Goal: Navigation & Orientation: Understand site structure

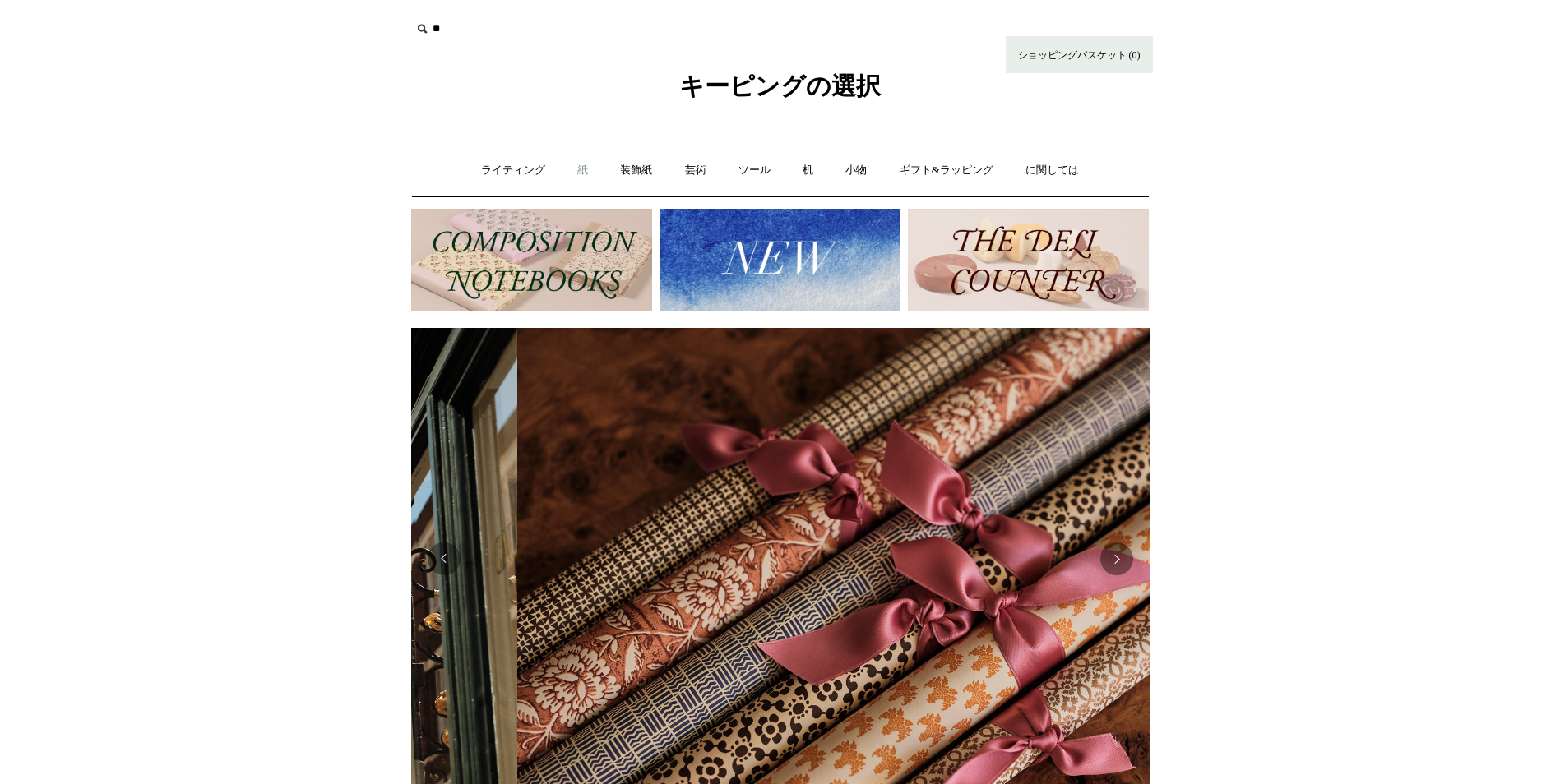
scroll to position [0, 1477]
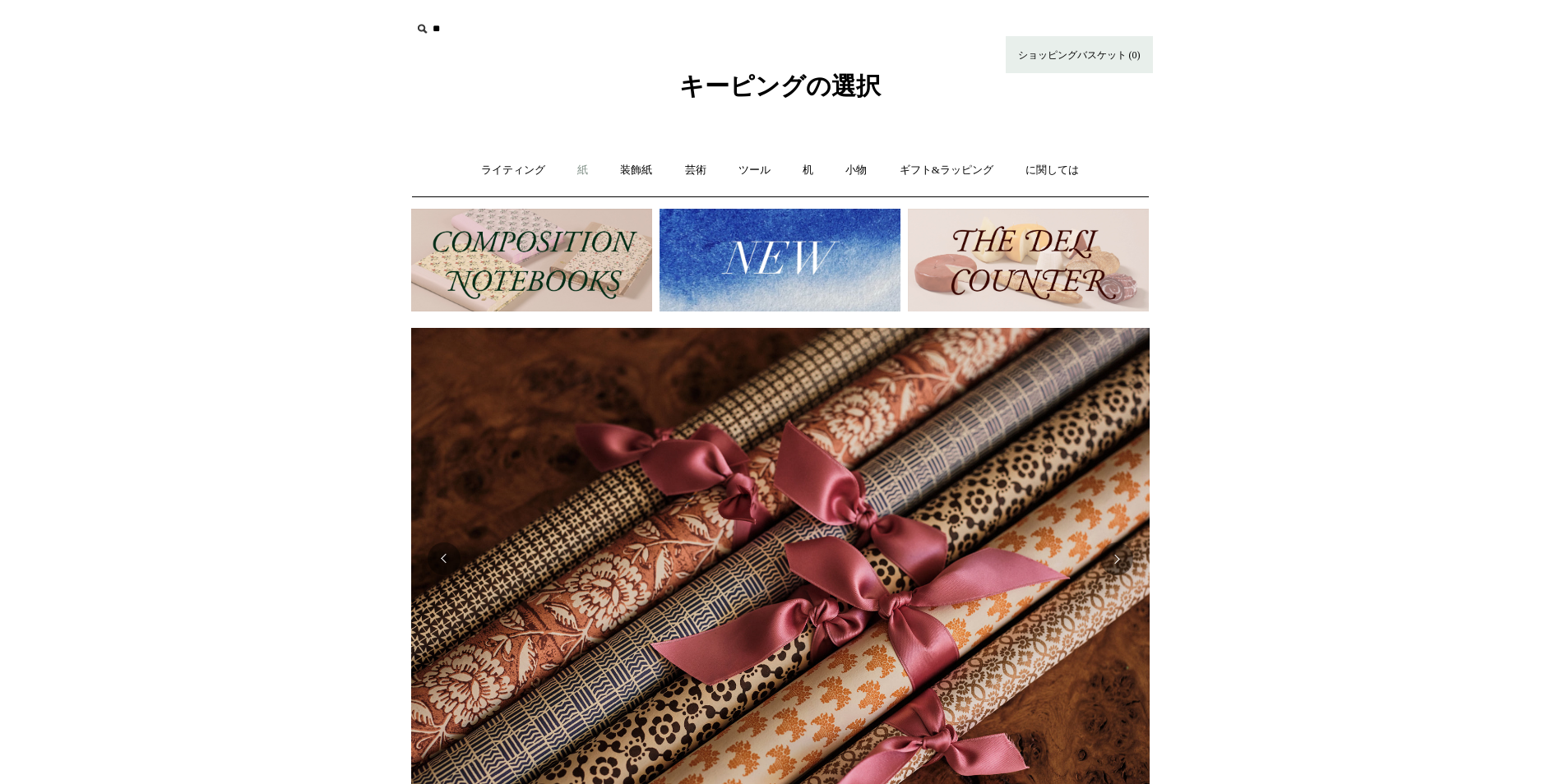
click at [585, 170] on font "紙" at bounding box center [582, 169] width 10 height 12
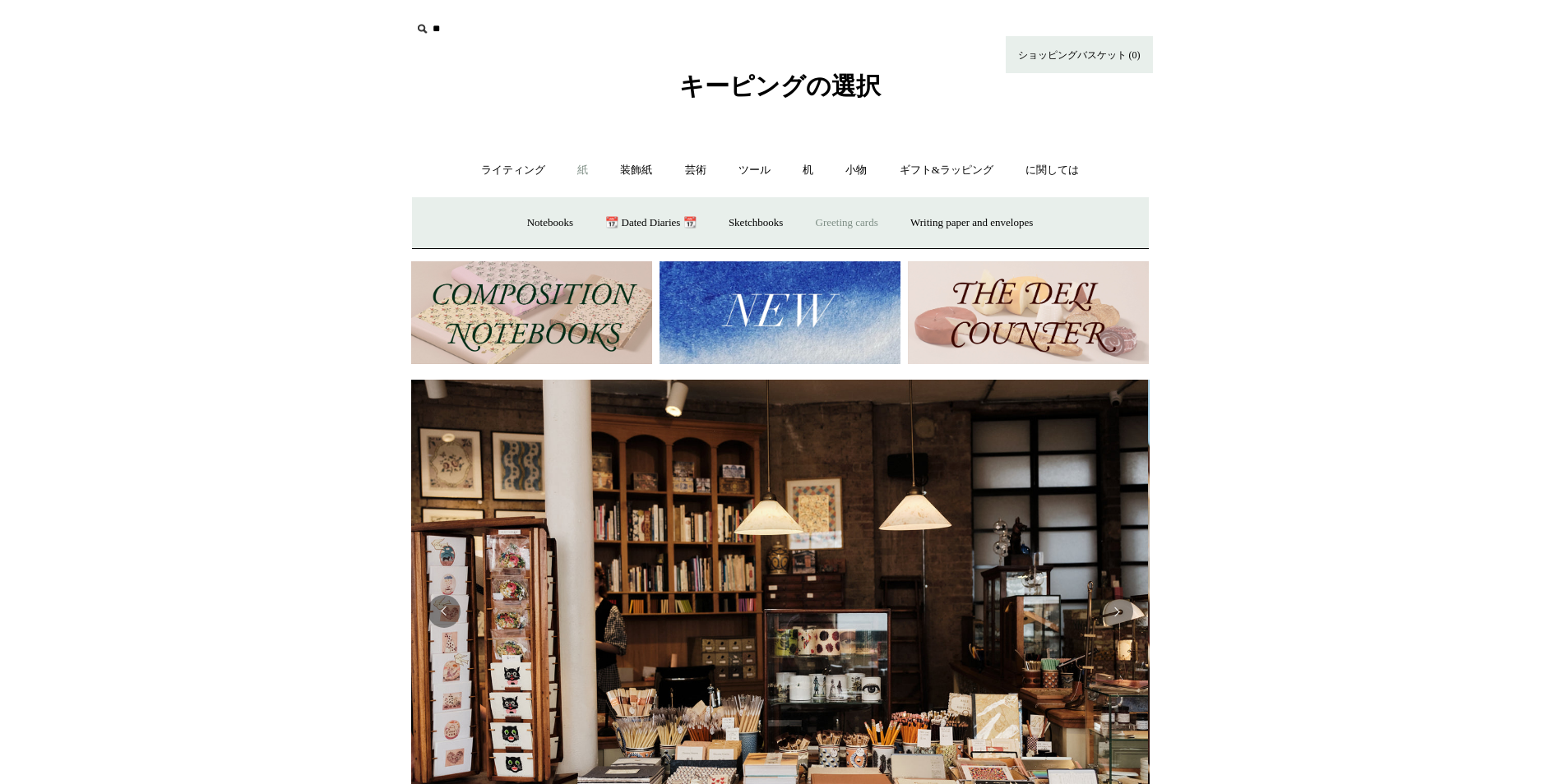
scroll to position [0, 0]
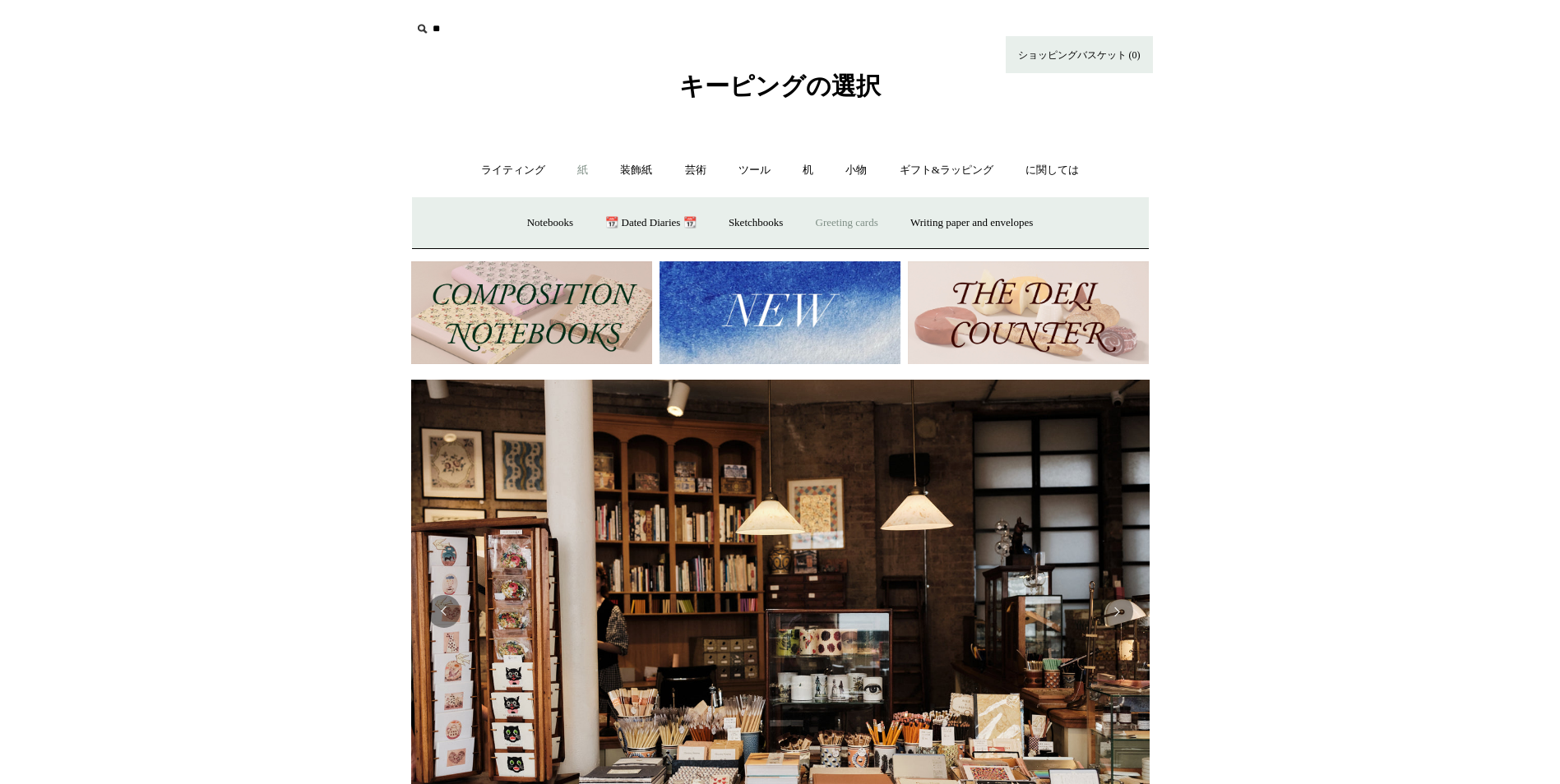
click at [837, 219] on font "Greeting cards" at bounding box center [846, 222] width 62 height 12
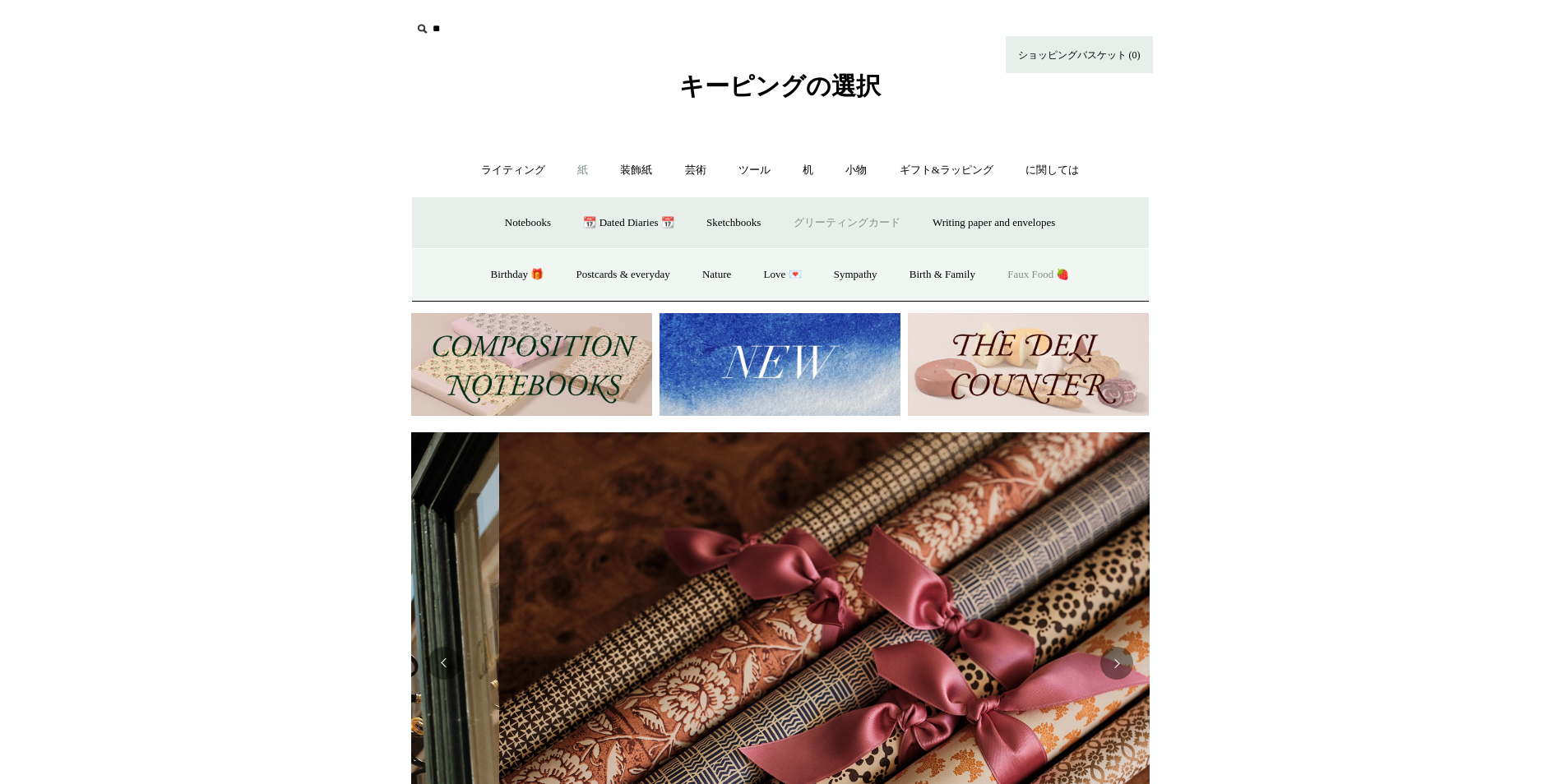
scroll to position [0, 1477]
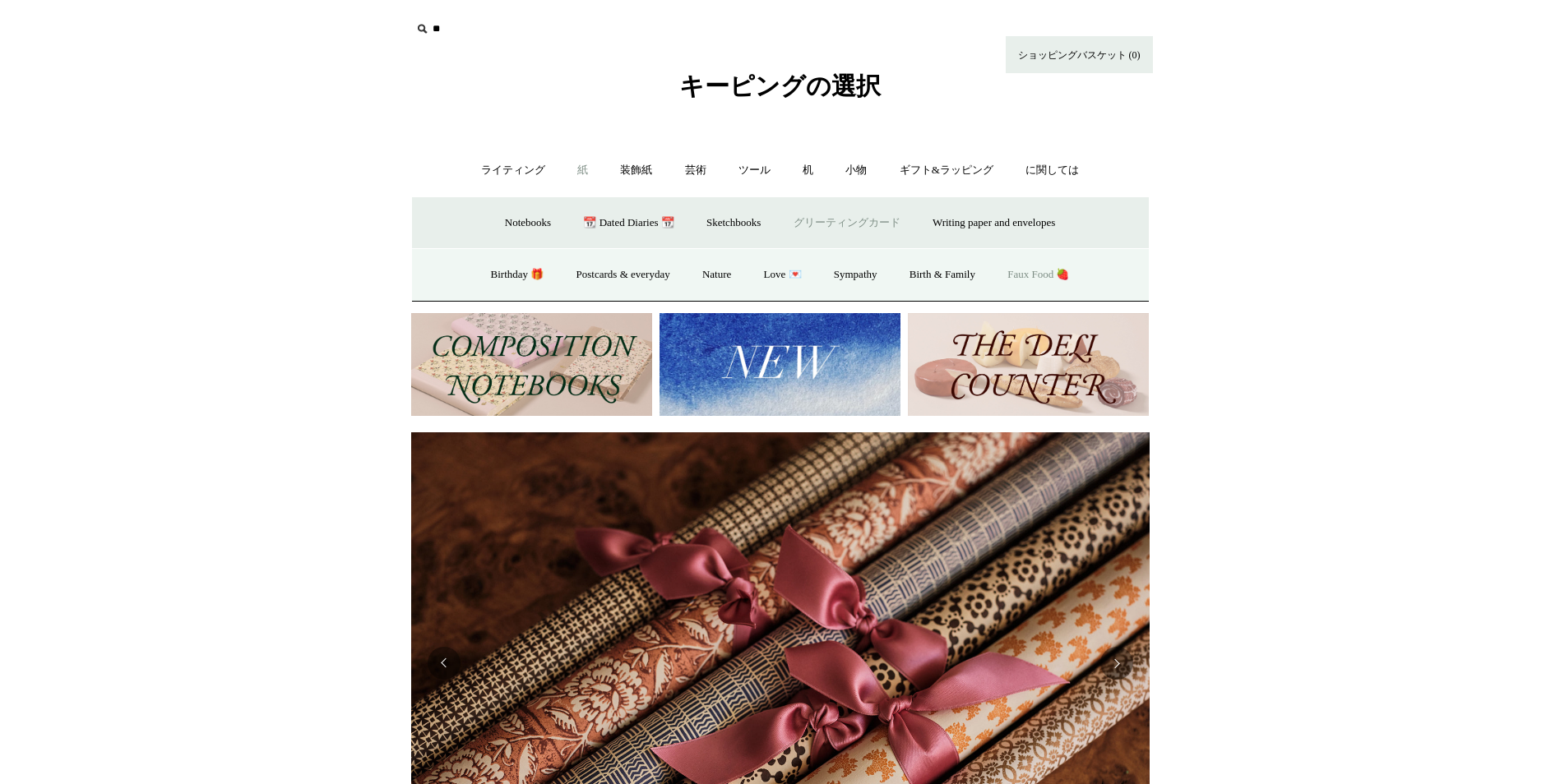
click at [1052, 274] on link "Faux Food 🍓" at bounding box center [1038, 275] width 92 height 44
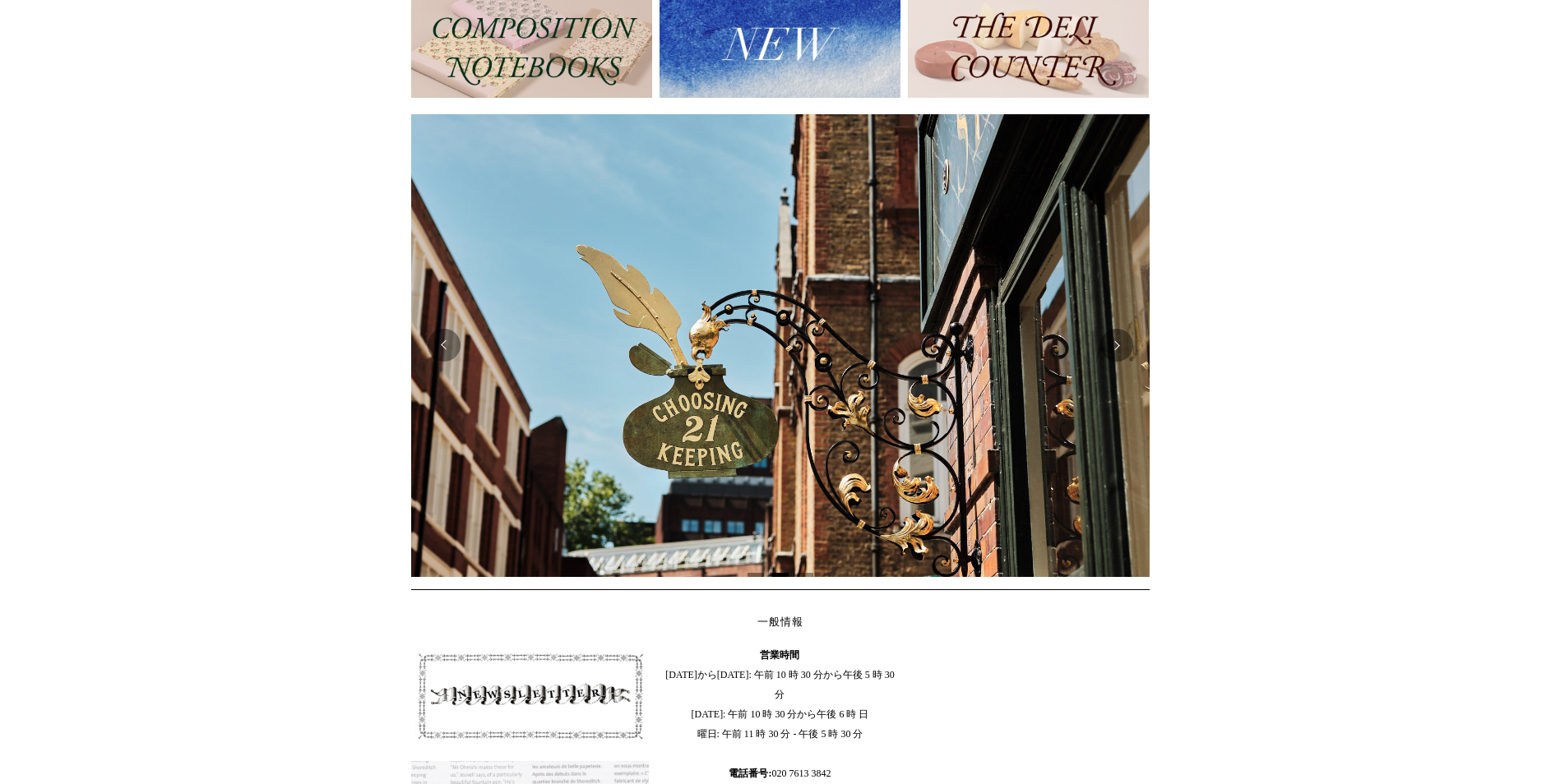
scroll to position [82, 0]
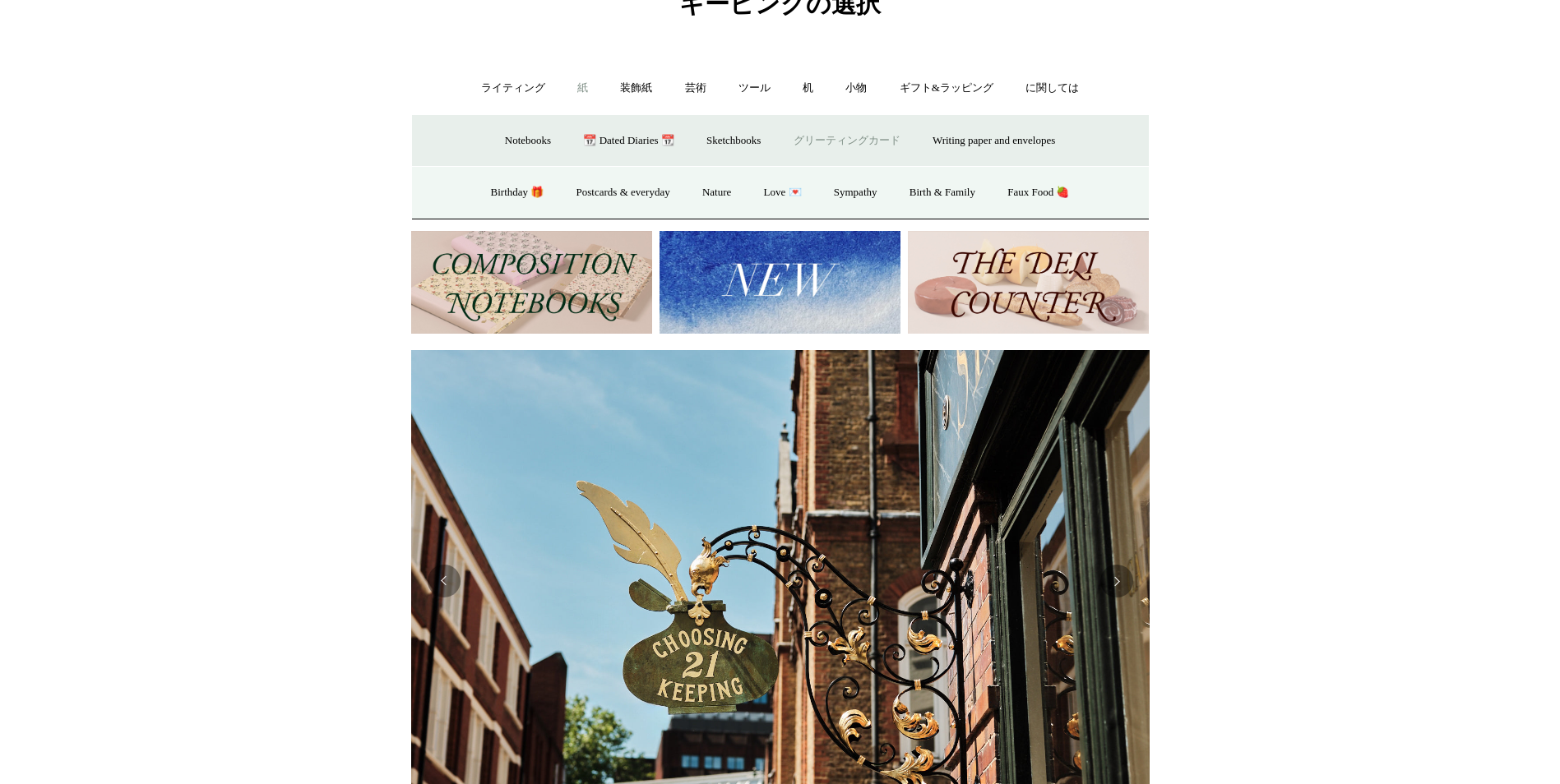
click at [734, 305] on img at bounding box center [780, 282] width 240 height 103
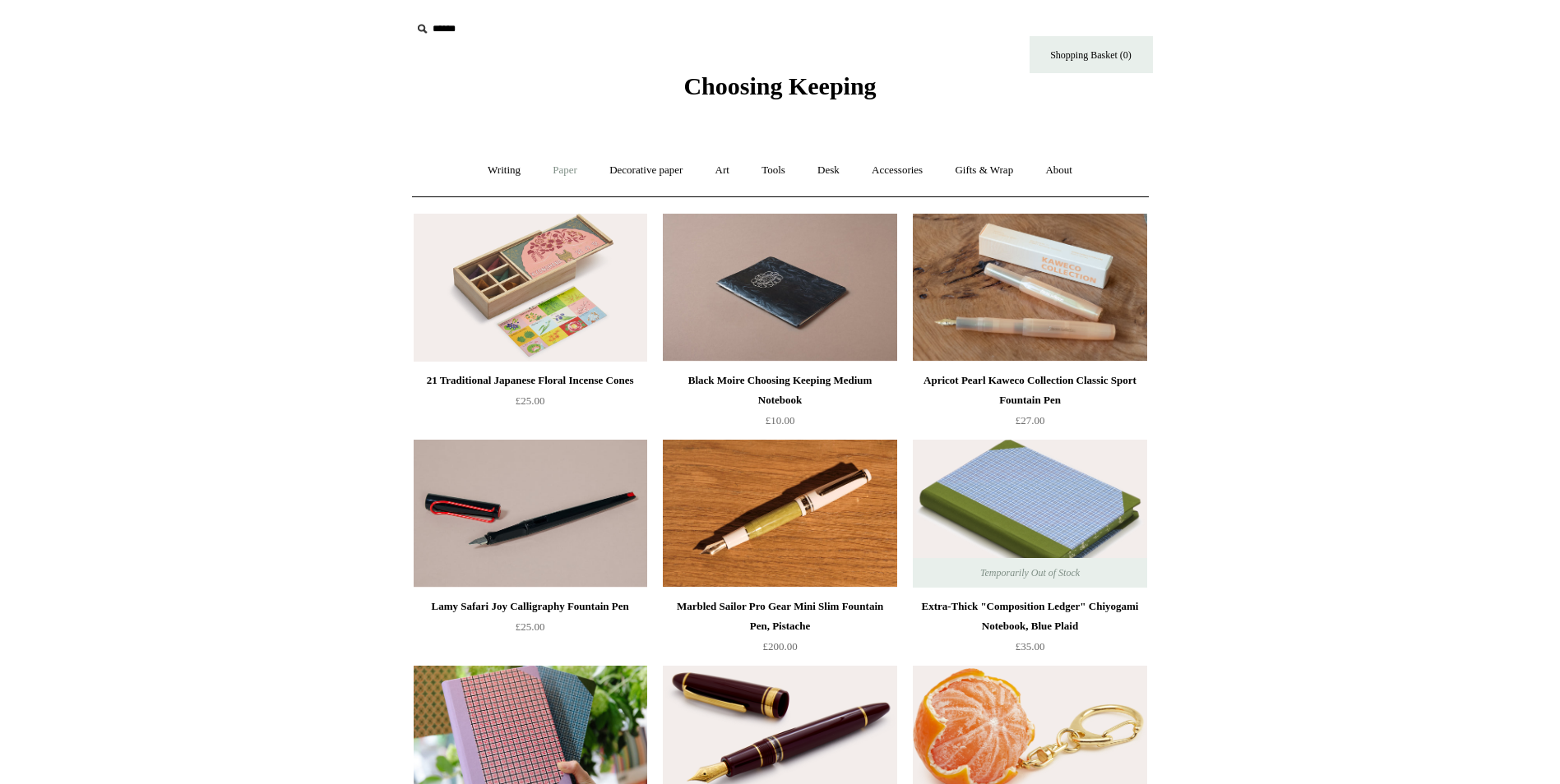
click at [555, 175] on link "Paper +" at bounding box center [565, 171] width 54 height 44
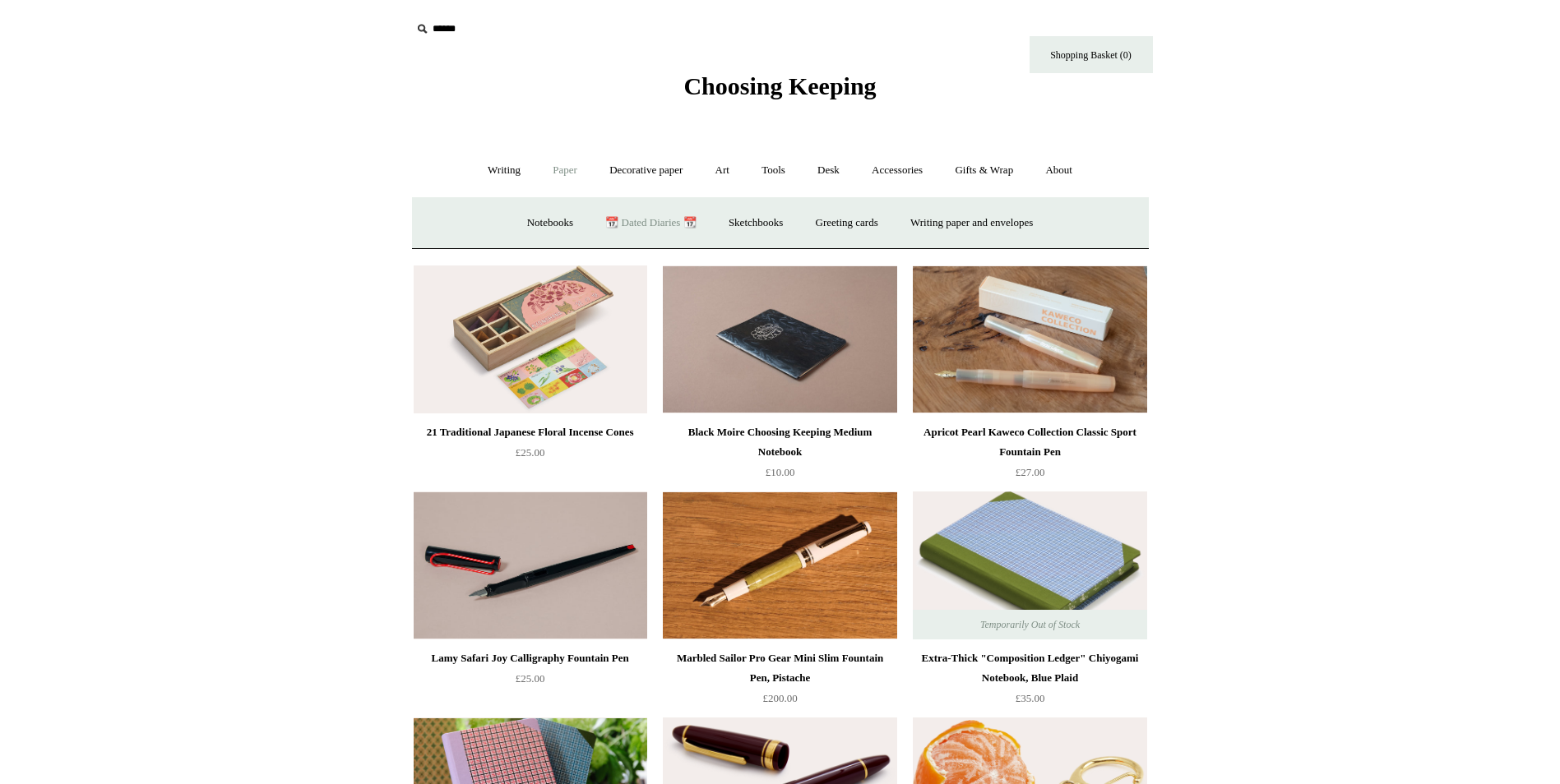
click at [672, 222] on link "📆 Dated Diaries 📆" at bounding box center [651, 223] width 120 height 44
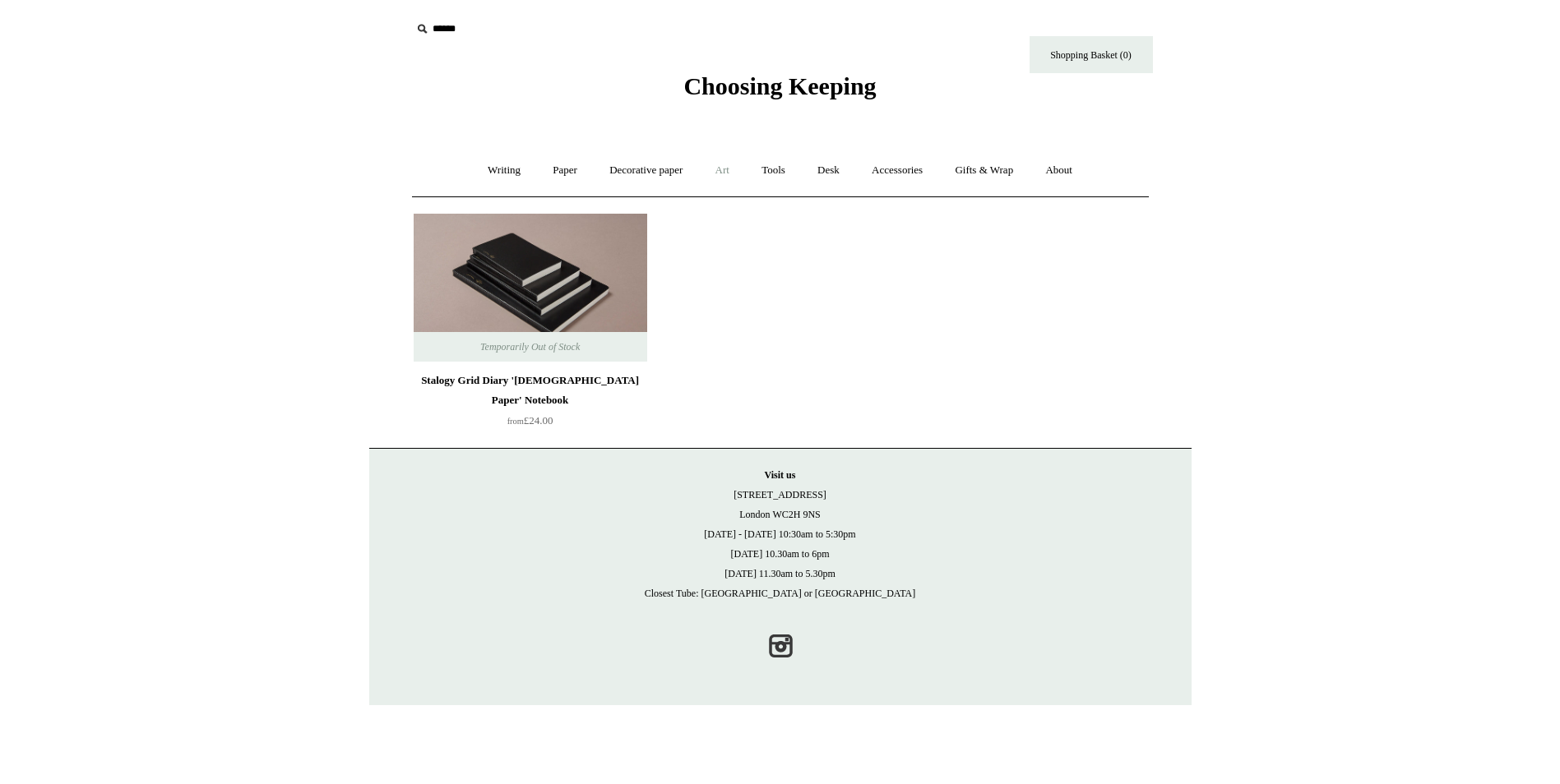
click at [725, 170] on link "Art +" at bounding box center [722, 171] width 44 height 44
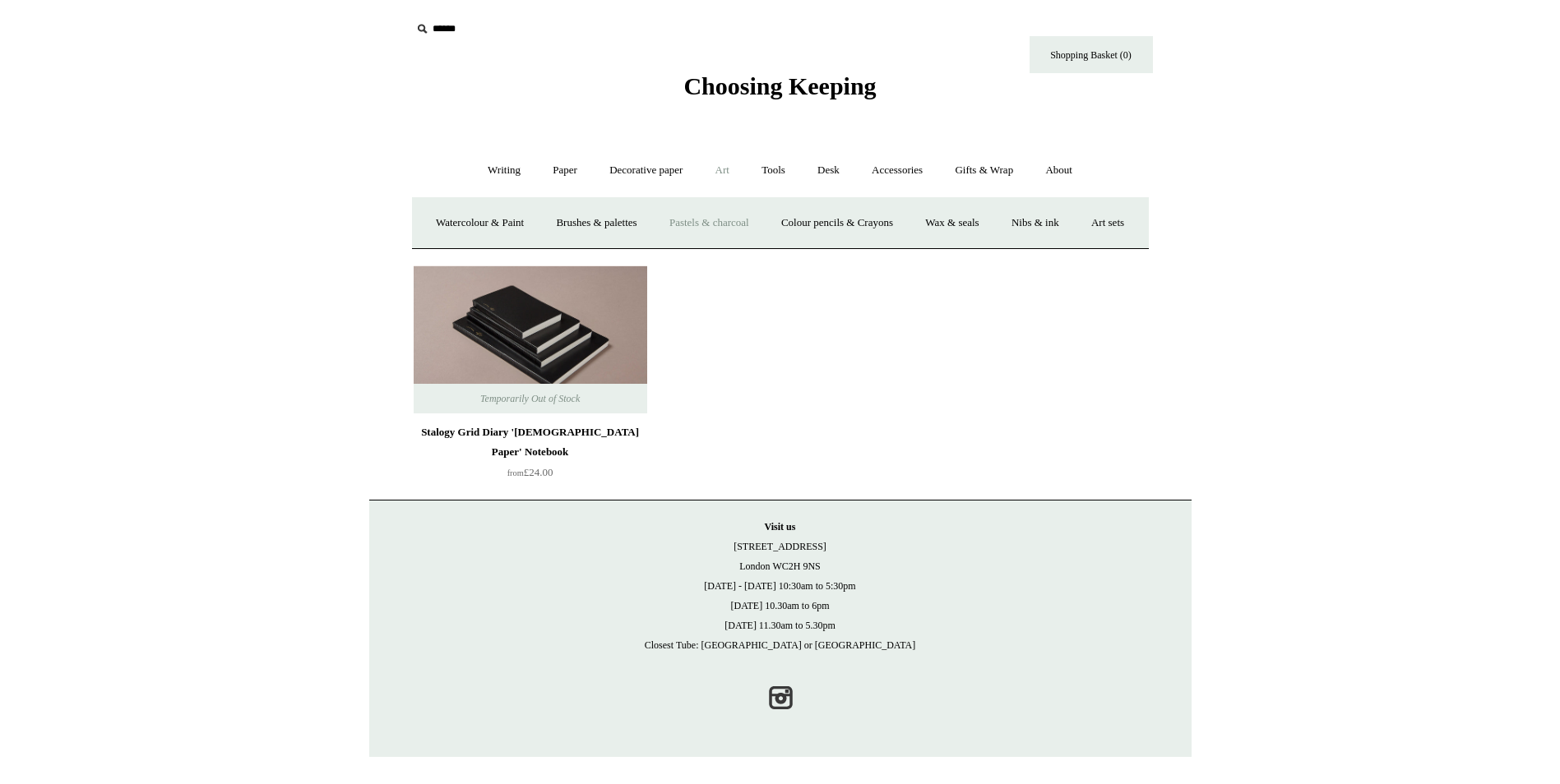
click at [758, 220] on link "Pastels & charcoal" at bounding box center [709, 223] width 110 height 44
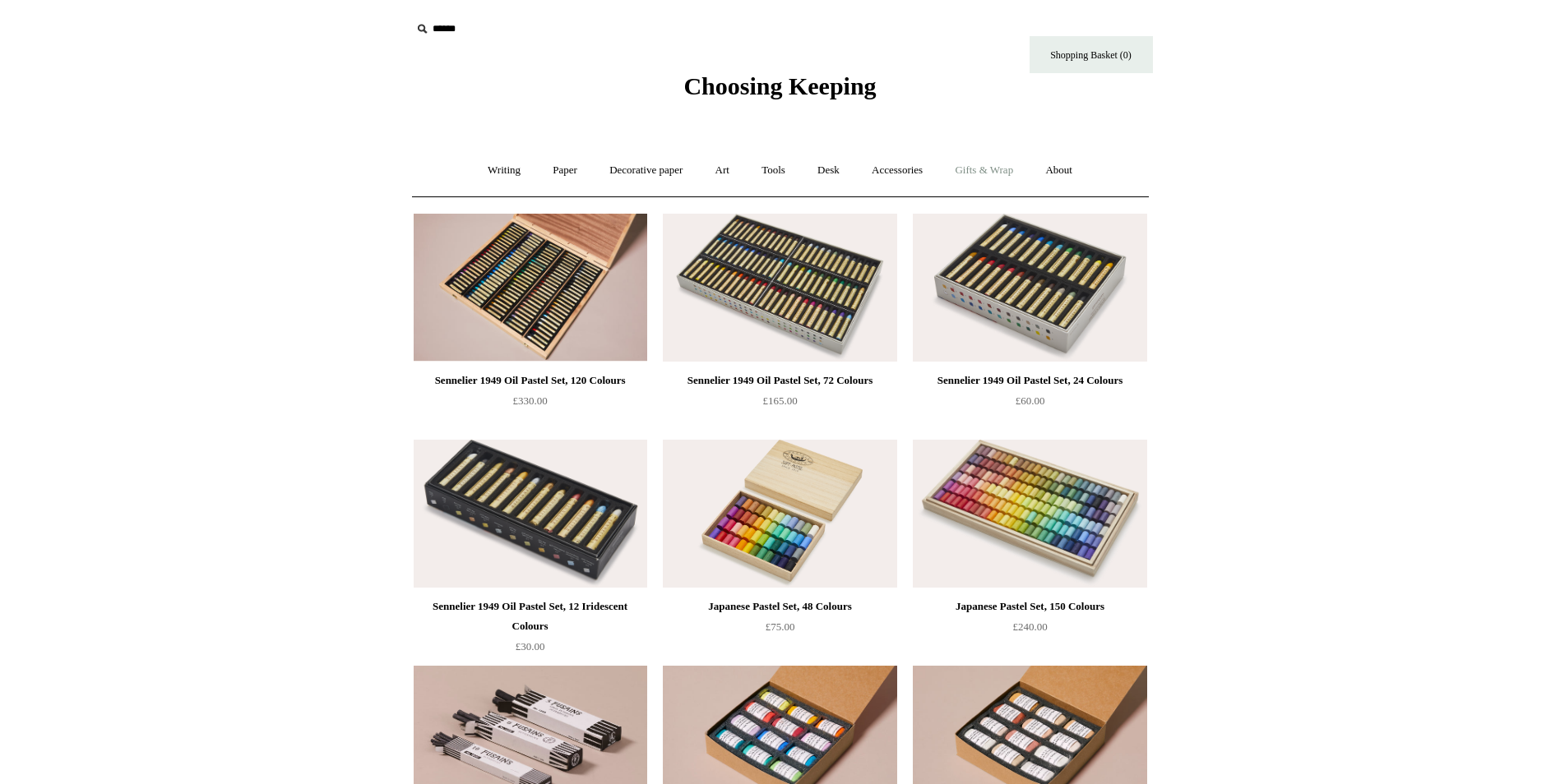
click at [989, 167] on link "Gifts & Wrap +" at bounding box center [984, 171] width 88 height 44
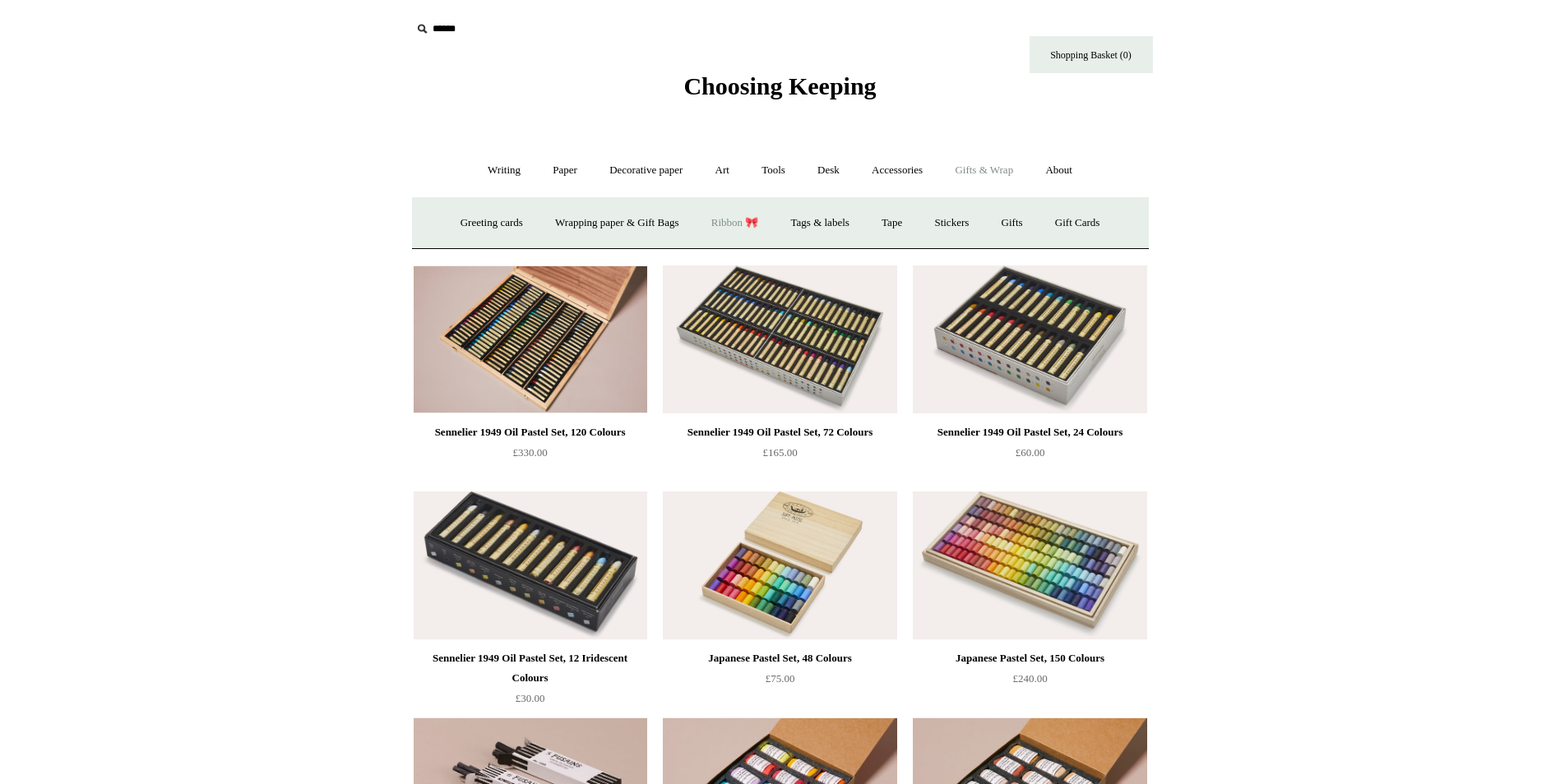
click at [715, 223] on link "Ribbon 🎀" at bounding box center [735, 223] width 77 height 44
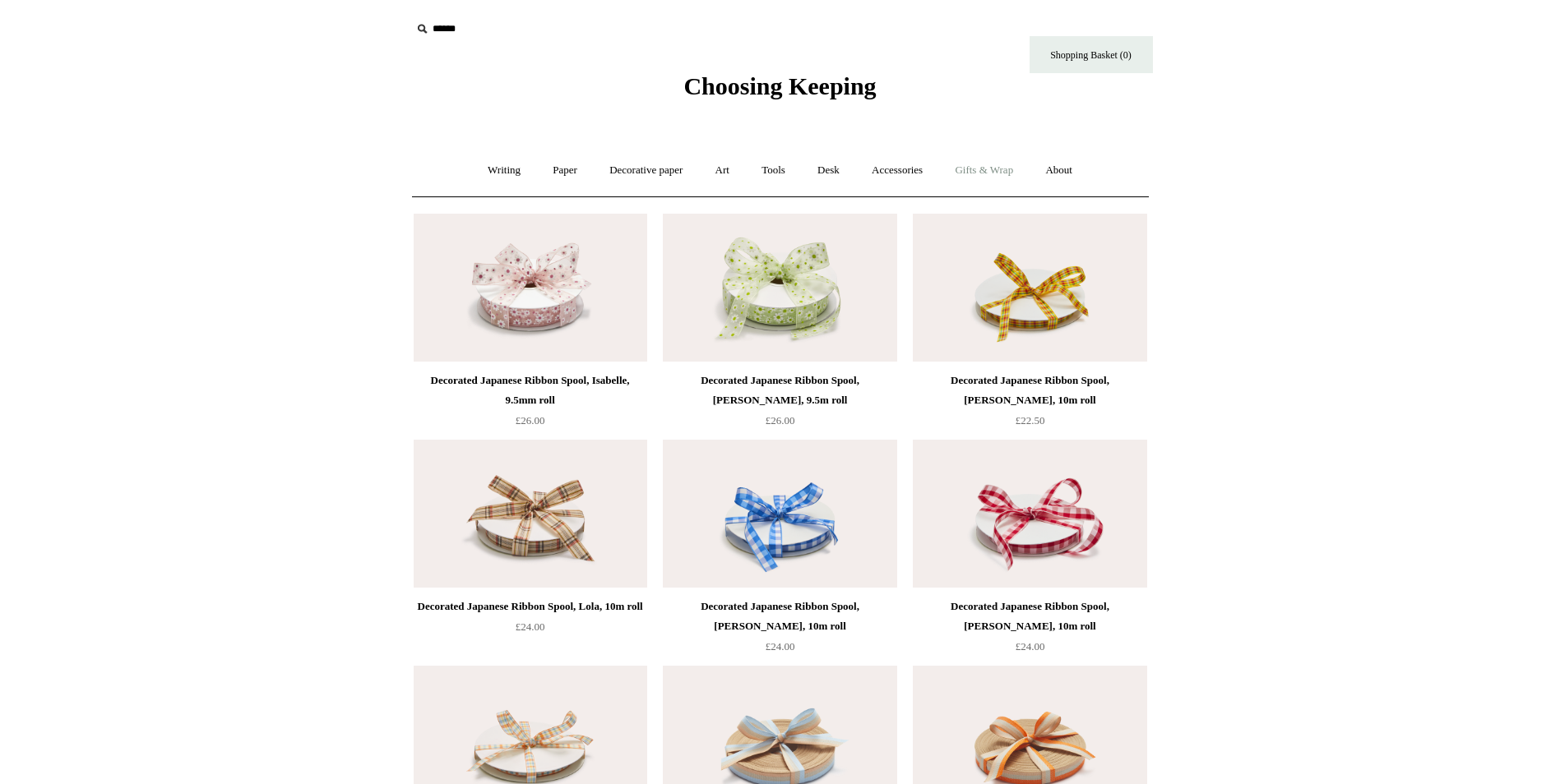
click at [1017, 170] on link "Gifts & Wrap +" at bounding box center [984, 171] width 88 height 44
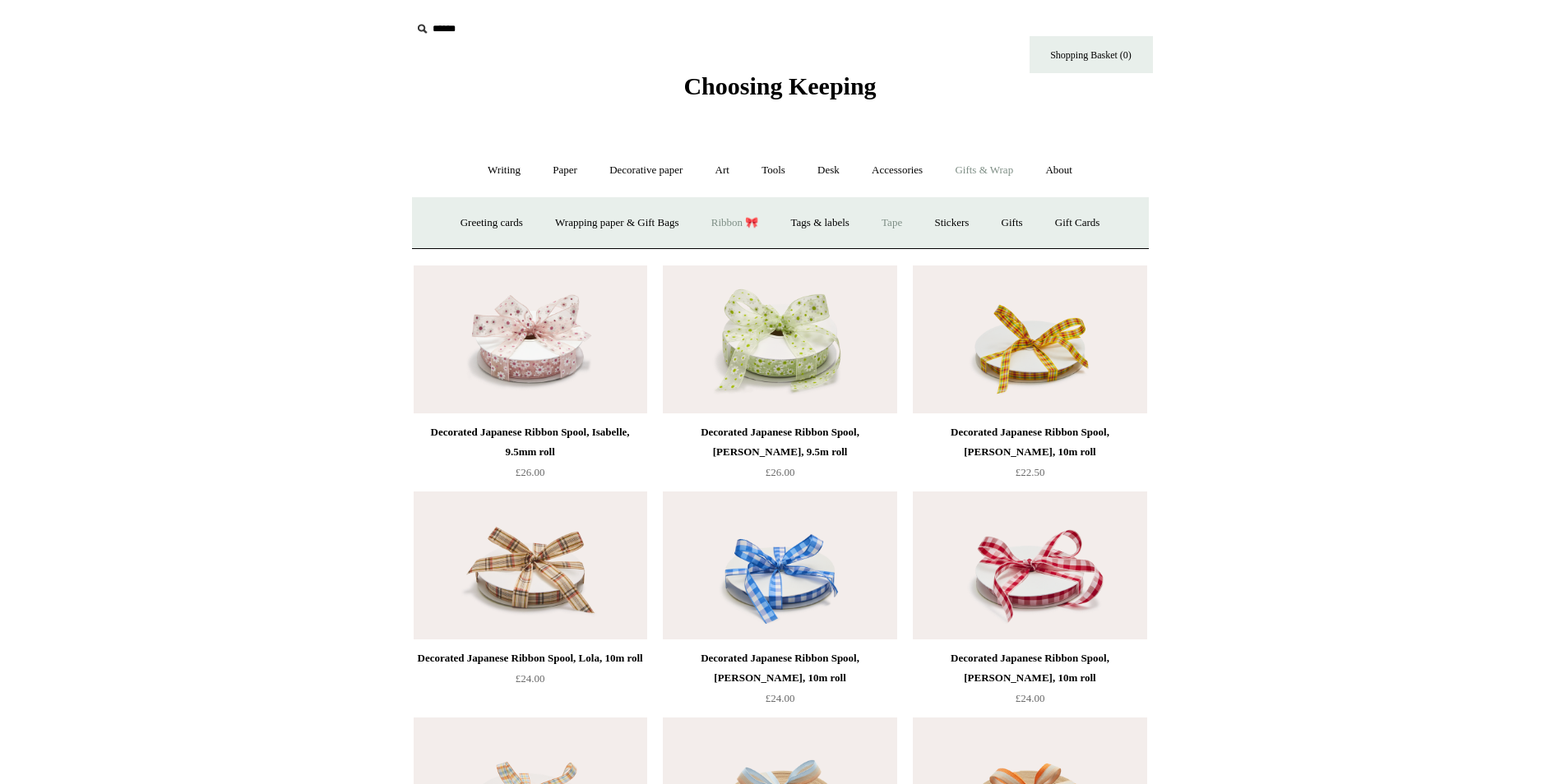
click at [895, 223] on link "Tape" at bounding box center [891, 223] width 51 height 44
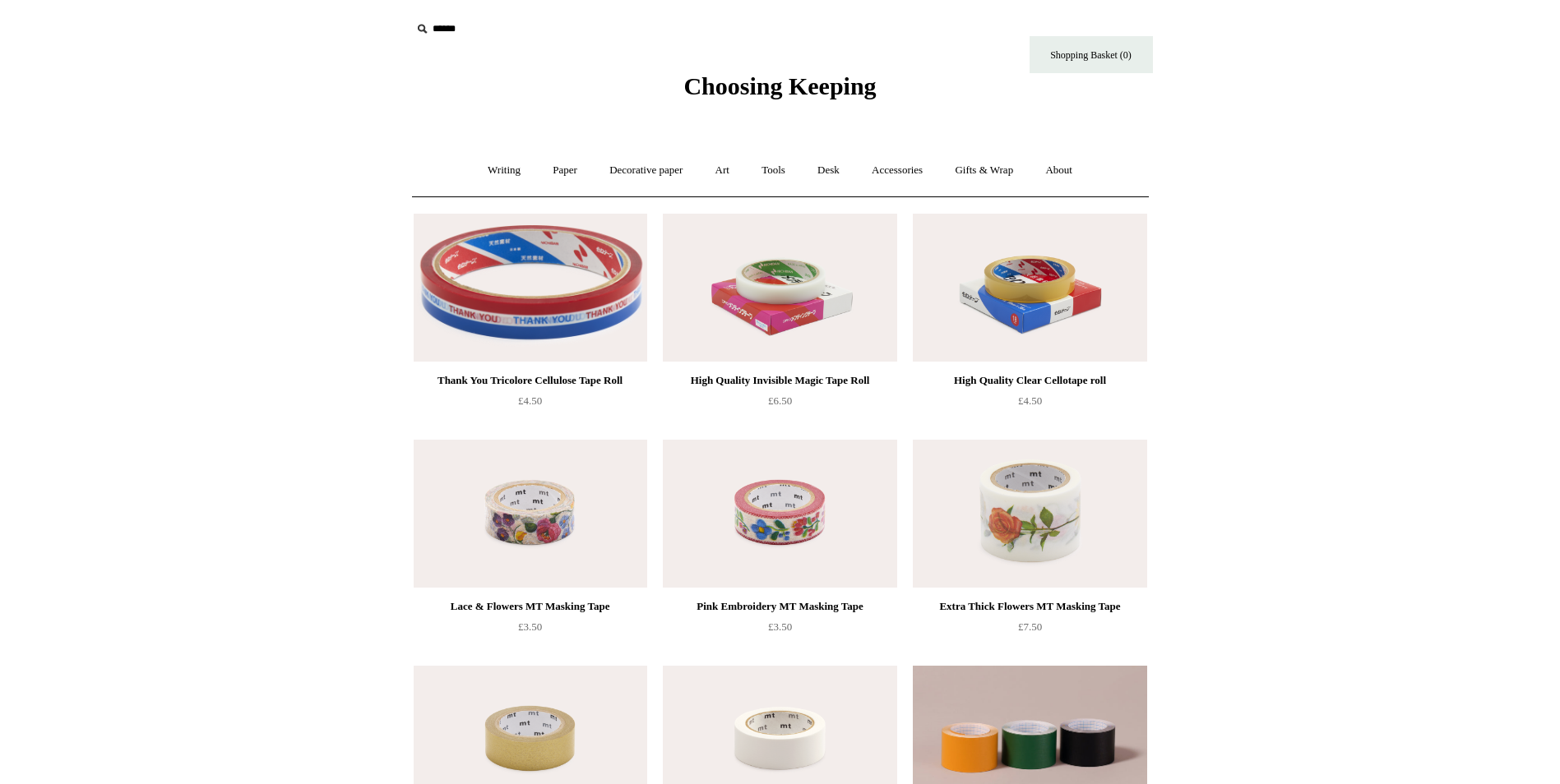
click at [845, 84] on span "Choosing Keeping" at bounding box center [780, 86] width 193 height 27
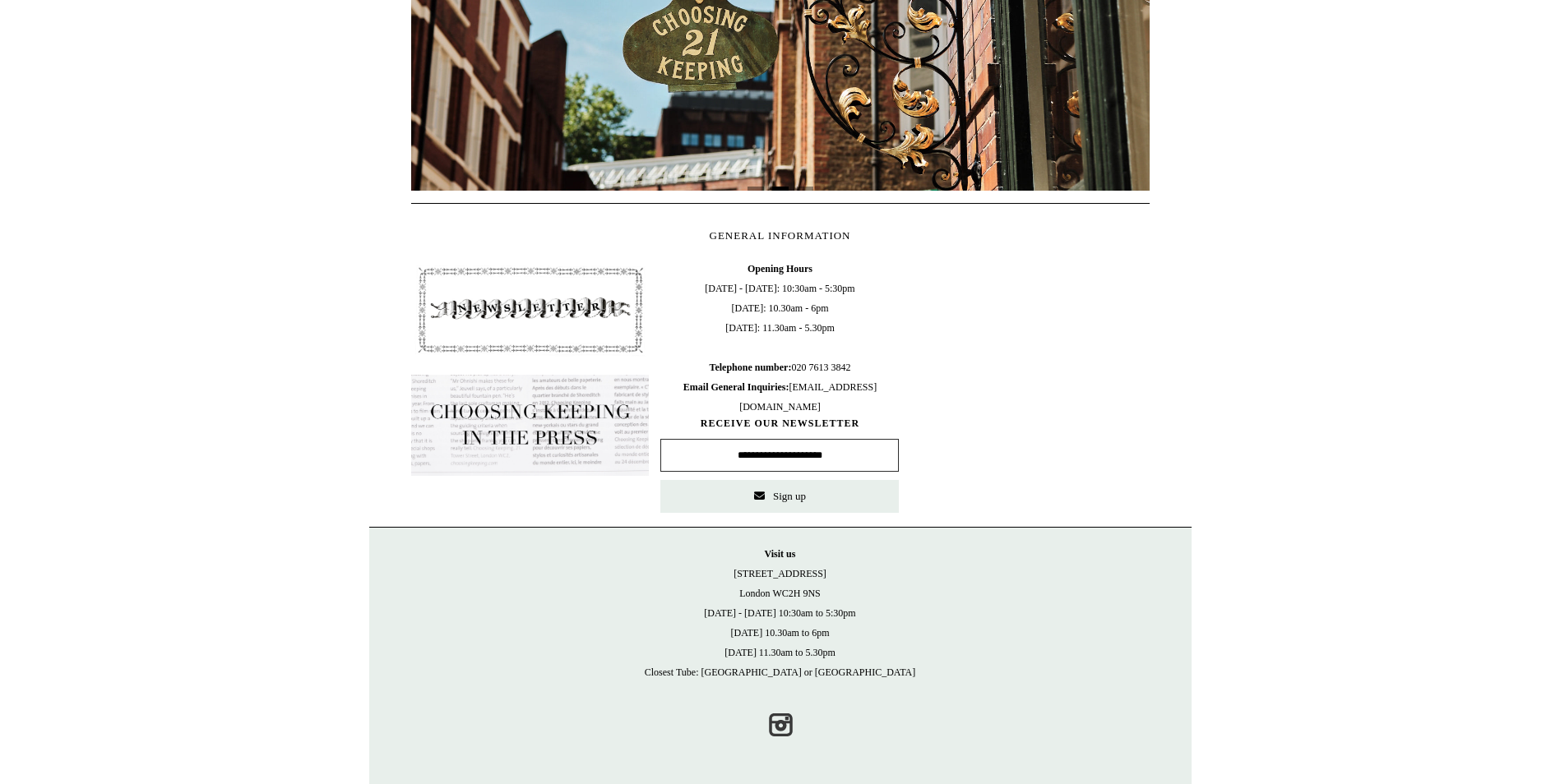
scroll to position [600, 0]
click at [502, 321] on img at bounding box center [530, 309] width 239 height 102
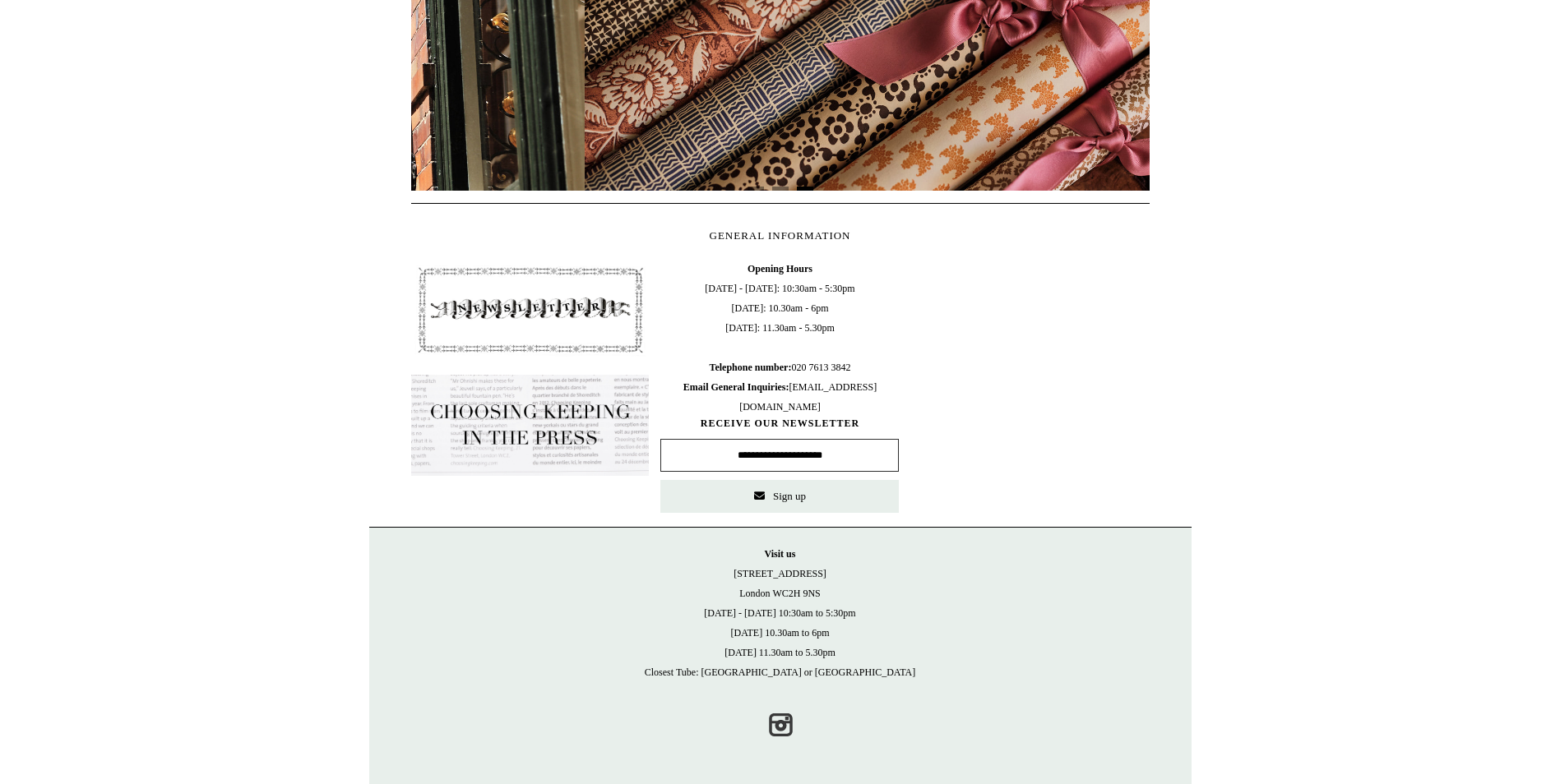
scroll to position [0, 1477]
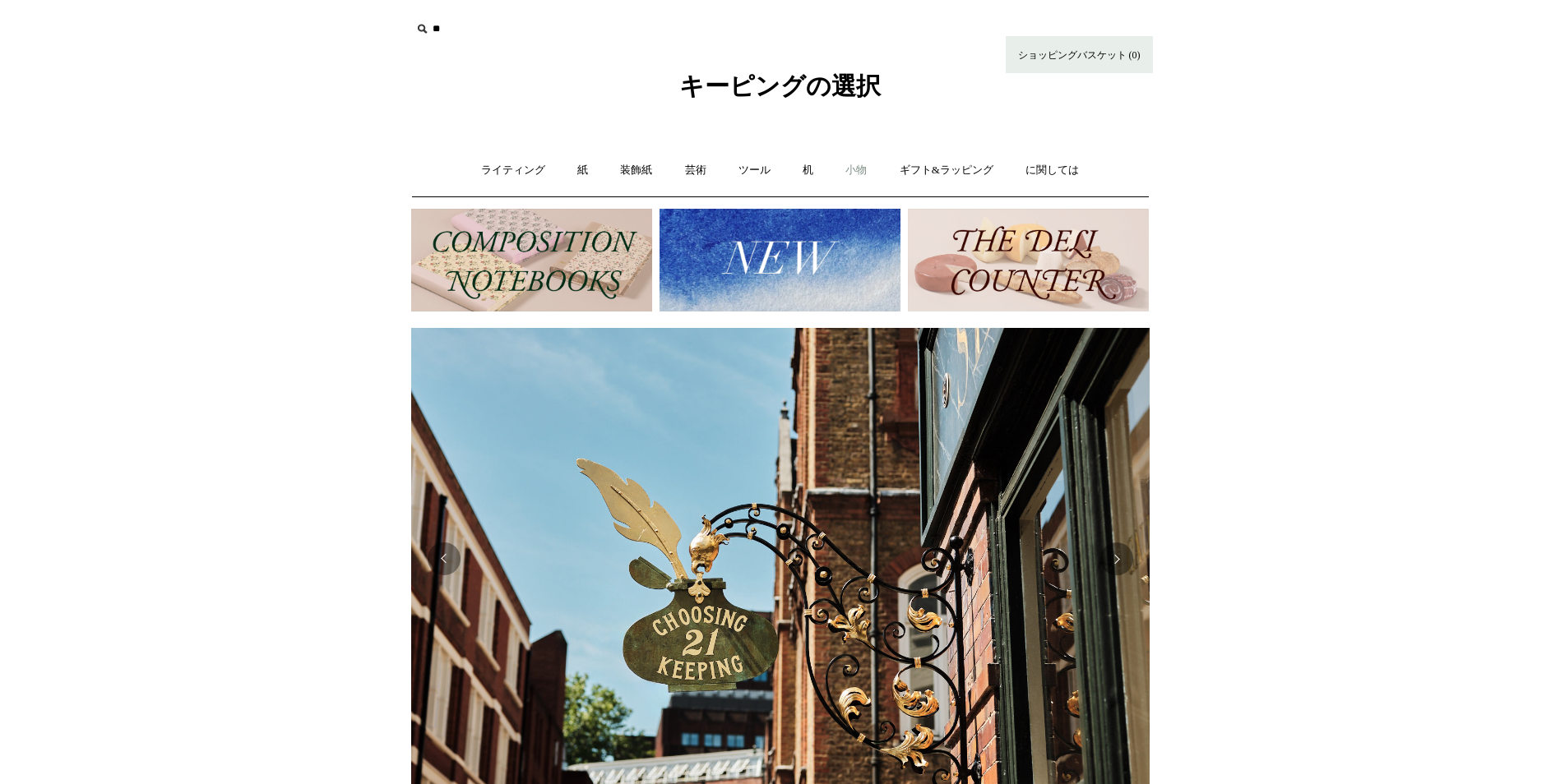
scroll to position [0, 738]
click at [867, 168] on link "小物 +" at bounding box center [855, 171] width 51 height 44
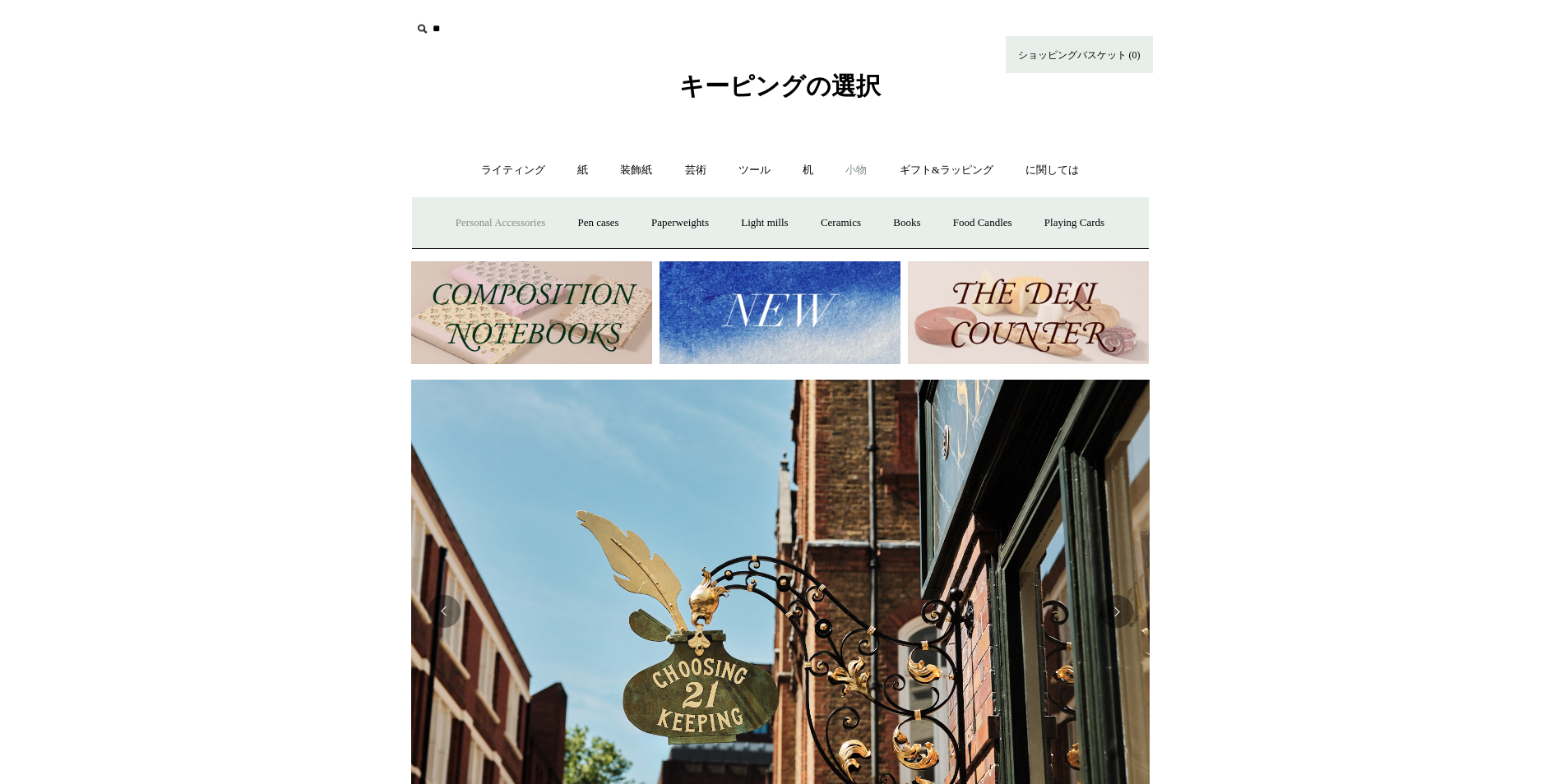
click at [510, 224] on font "Personal Accessories" at bounding box center [500, 222] width 90 height 12
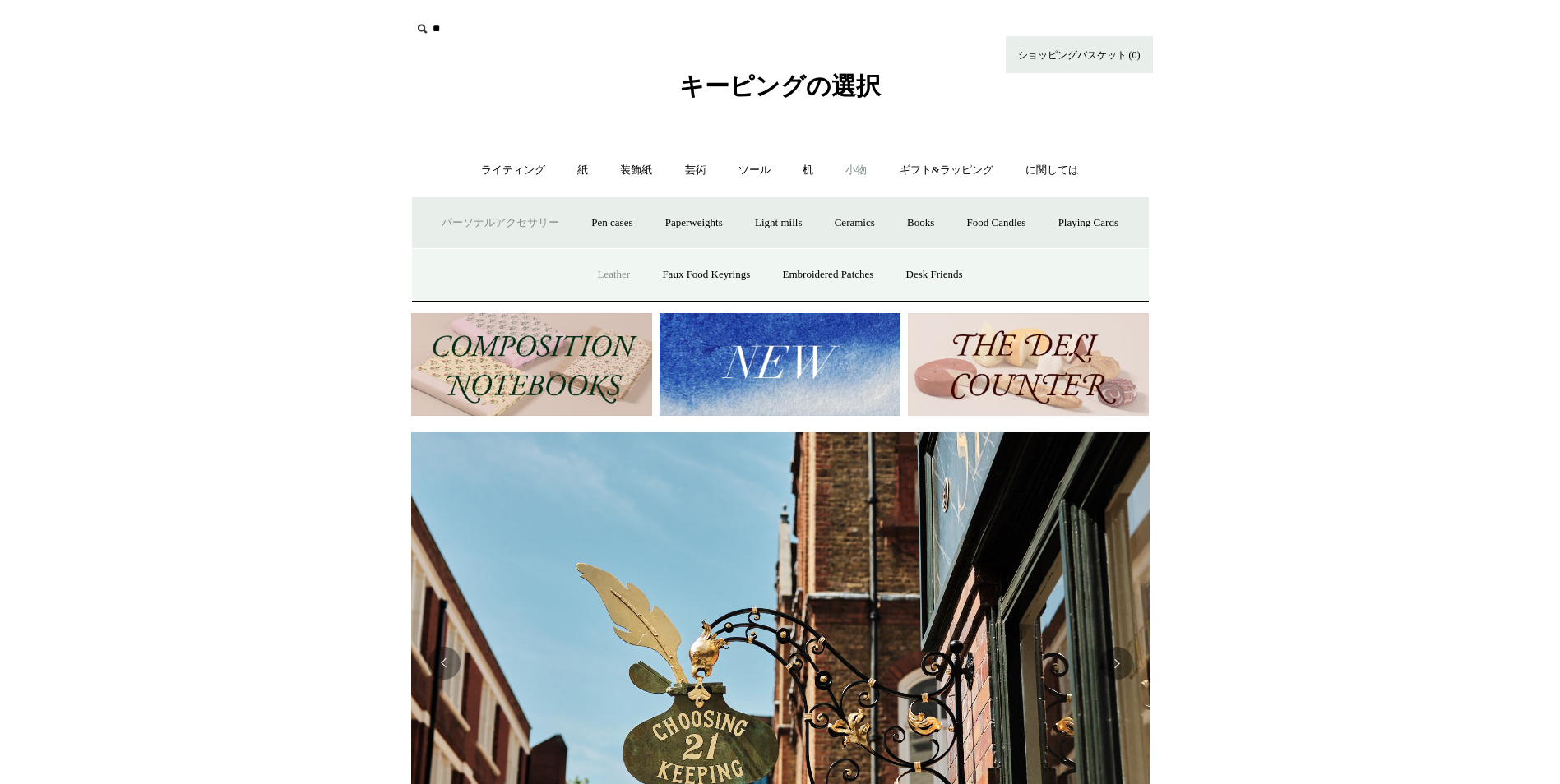
click at [596, 271] on link "Leather" at bounding box center [613, 275] width 62 height 44
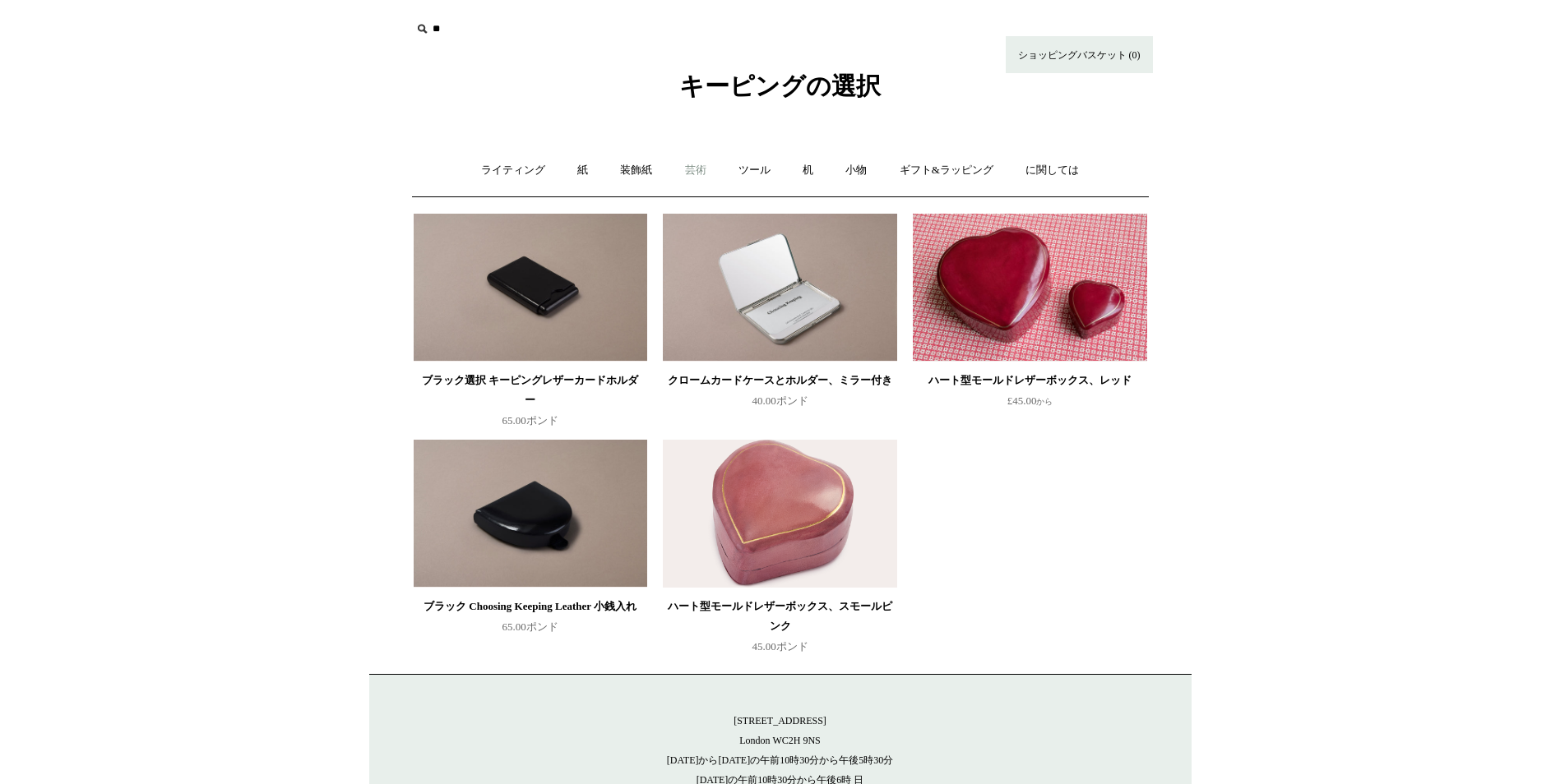
click at [698, 170] on font "芸術" at bounding box center [696, 169] width 21 height 12
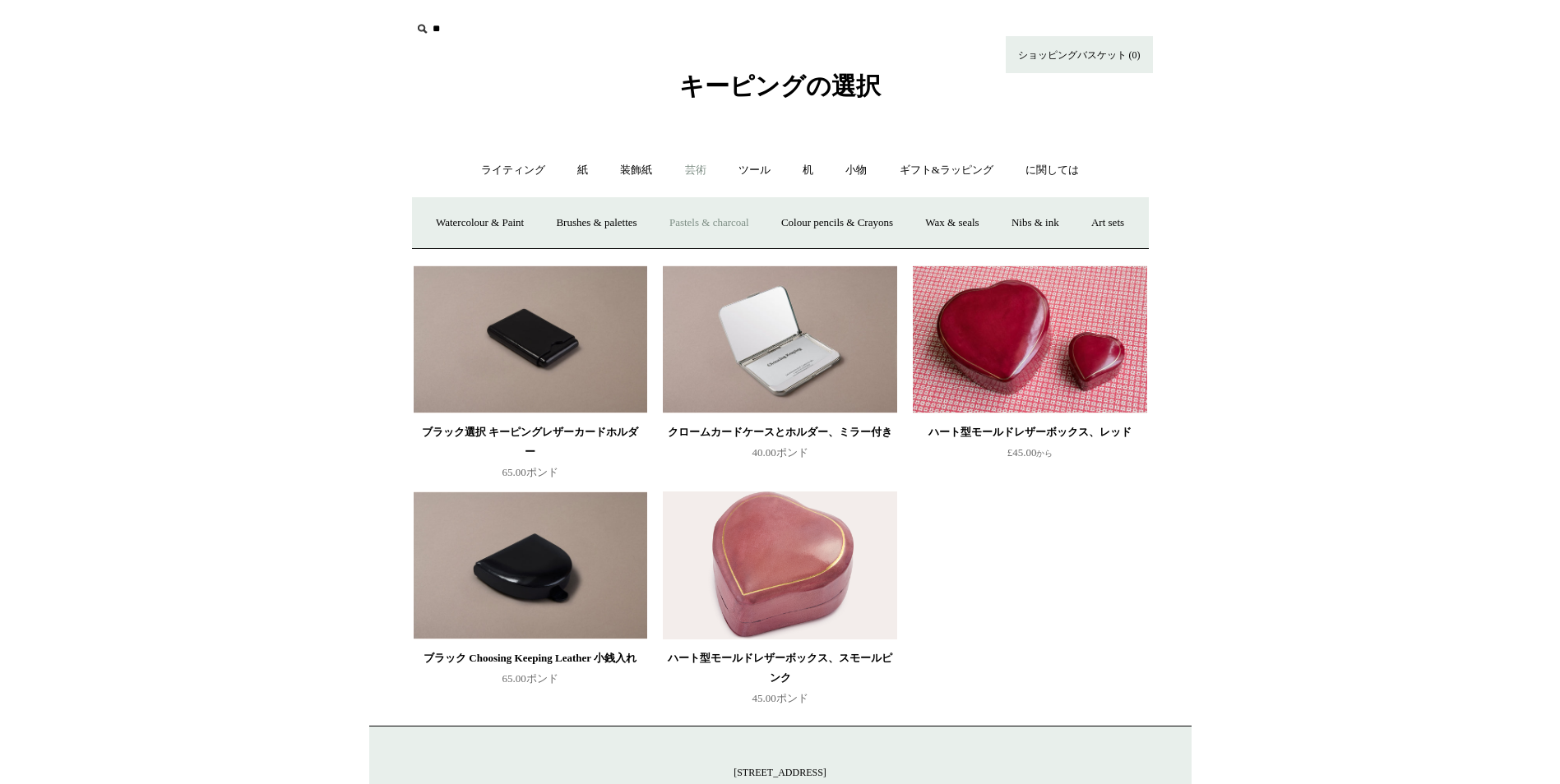
click at [764, 228] on link "Pastels & charcoal" at bounding box center [709, 223] width 110 height 44
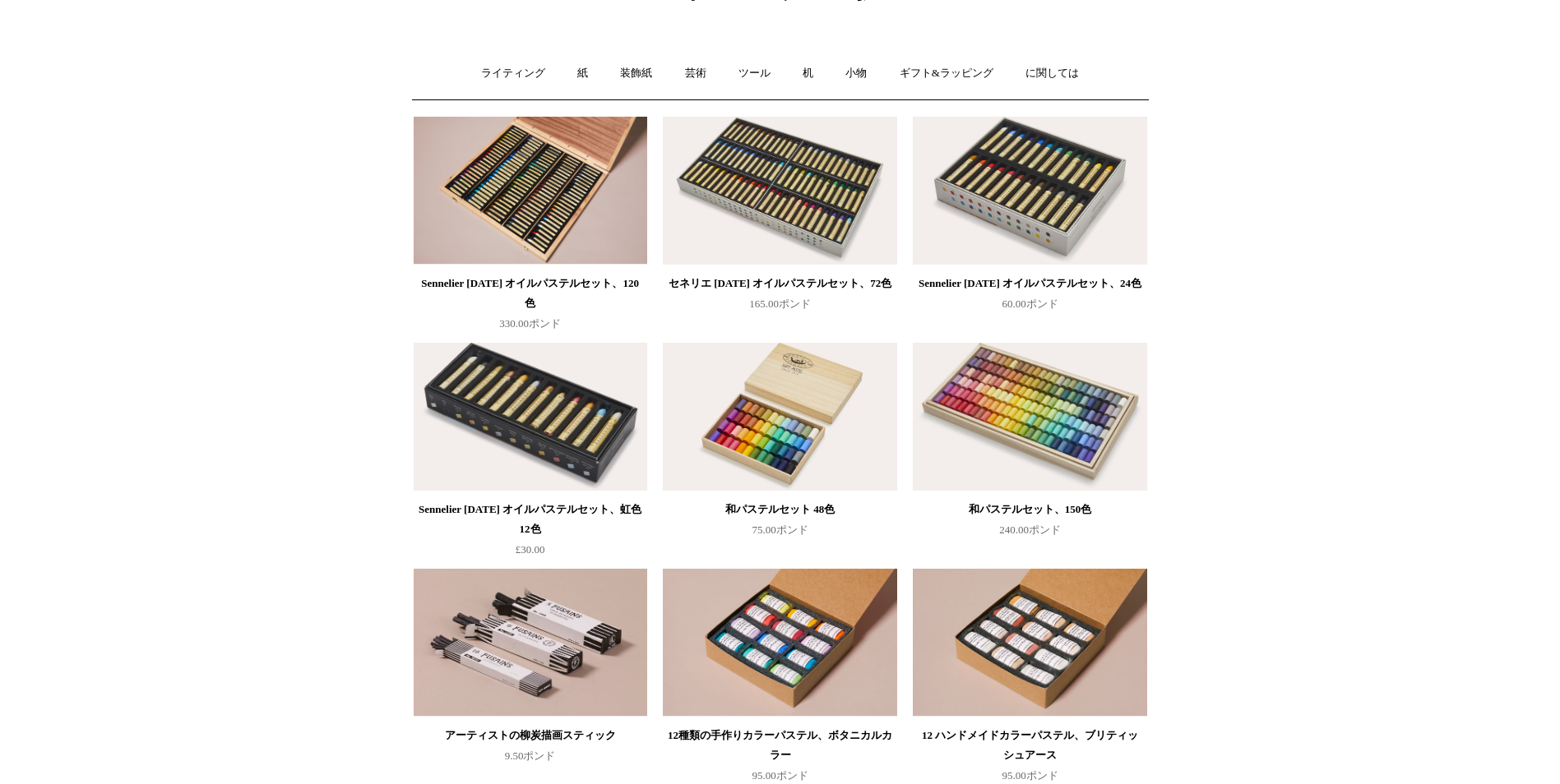
scroll to position [82, 0]
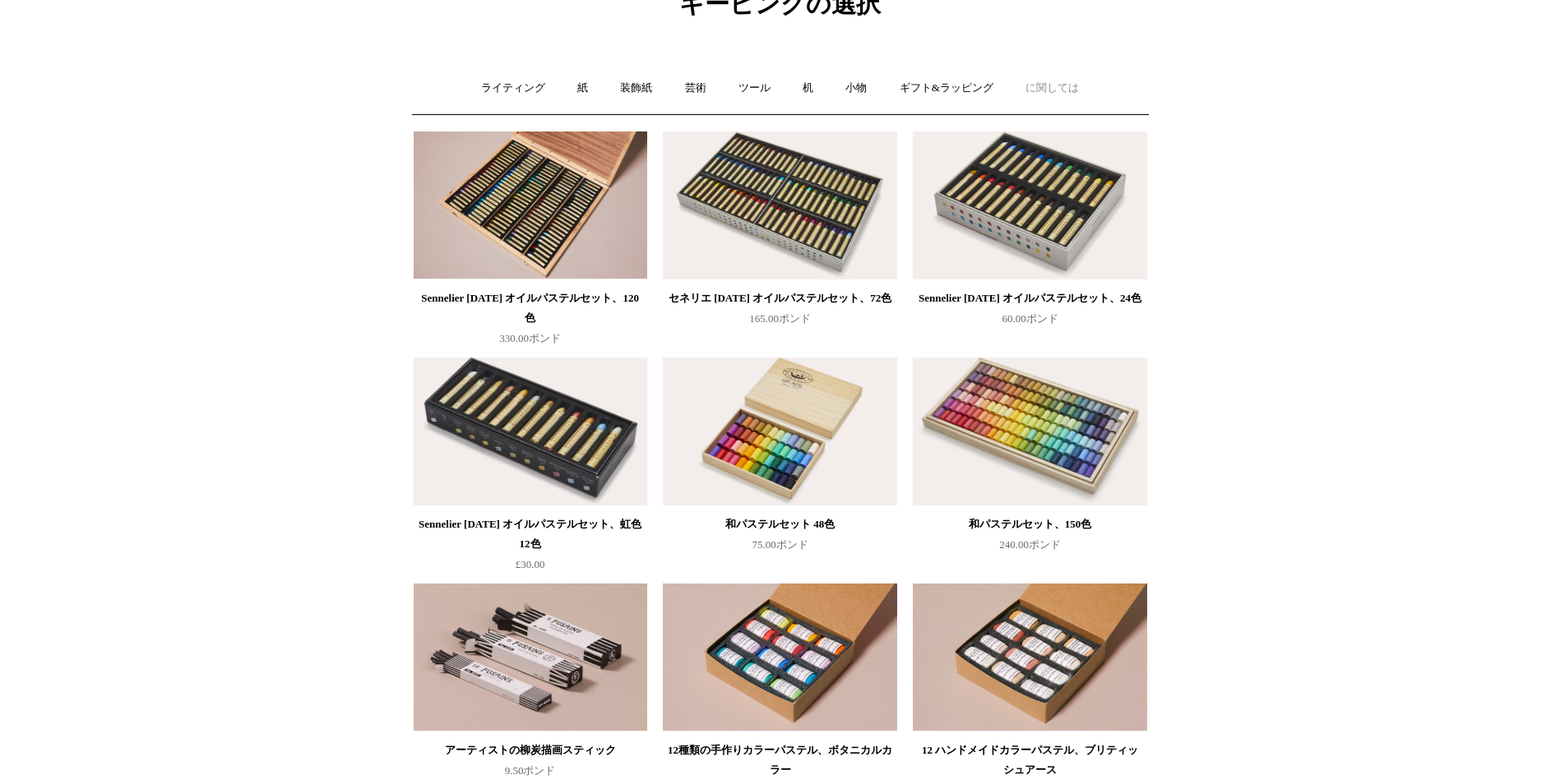
click at [1055, 90] on font "に関しては" at bounding box center [1052, 87] width 53 height 12
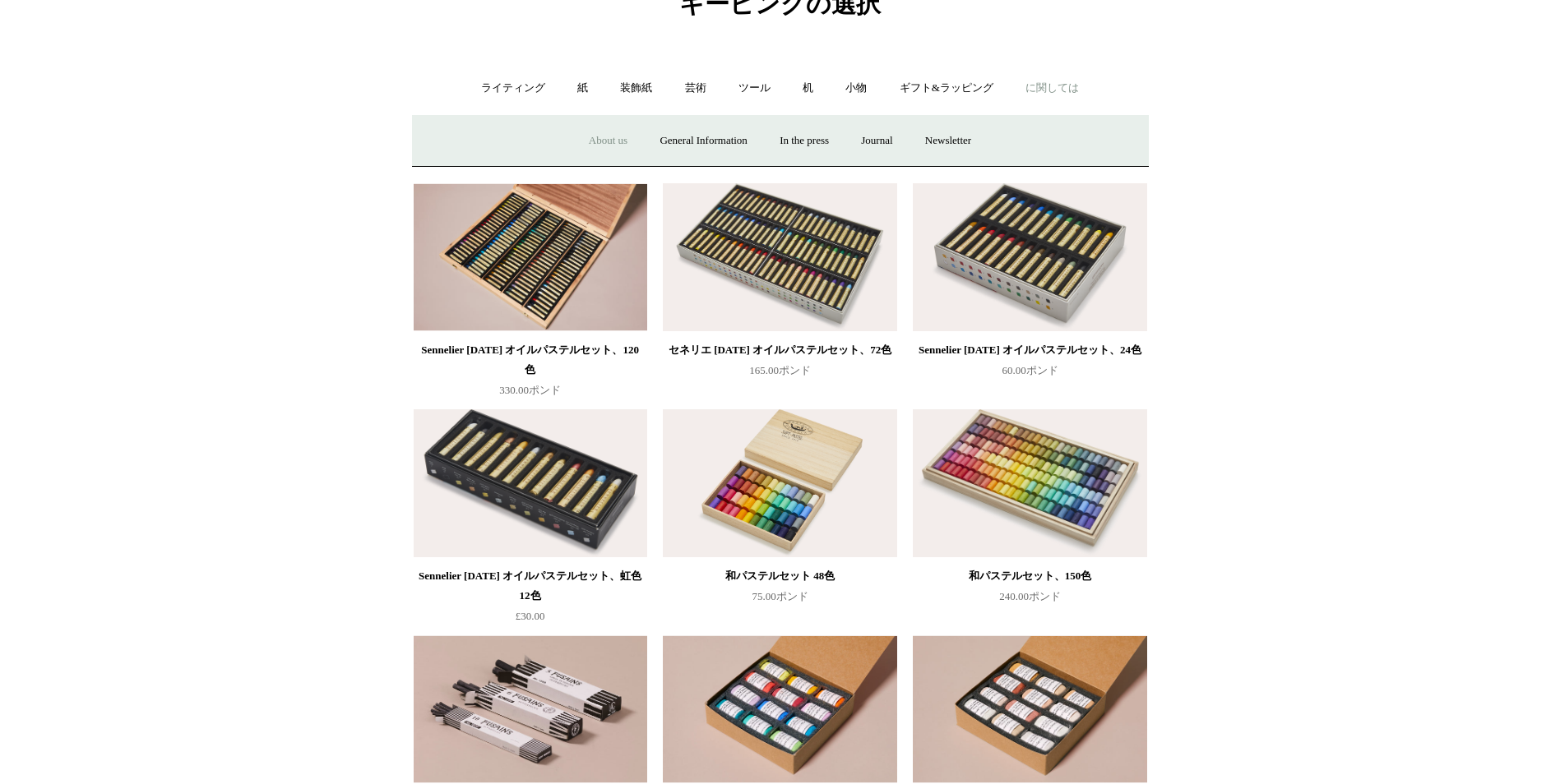
click at [602, 139] on link "About us" at bounding box center [608, 141] width 69 height 44
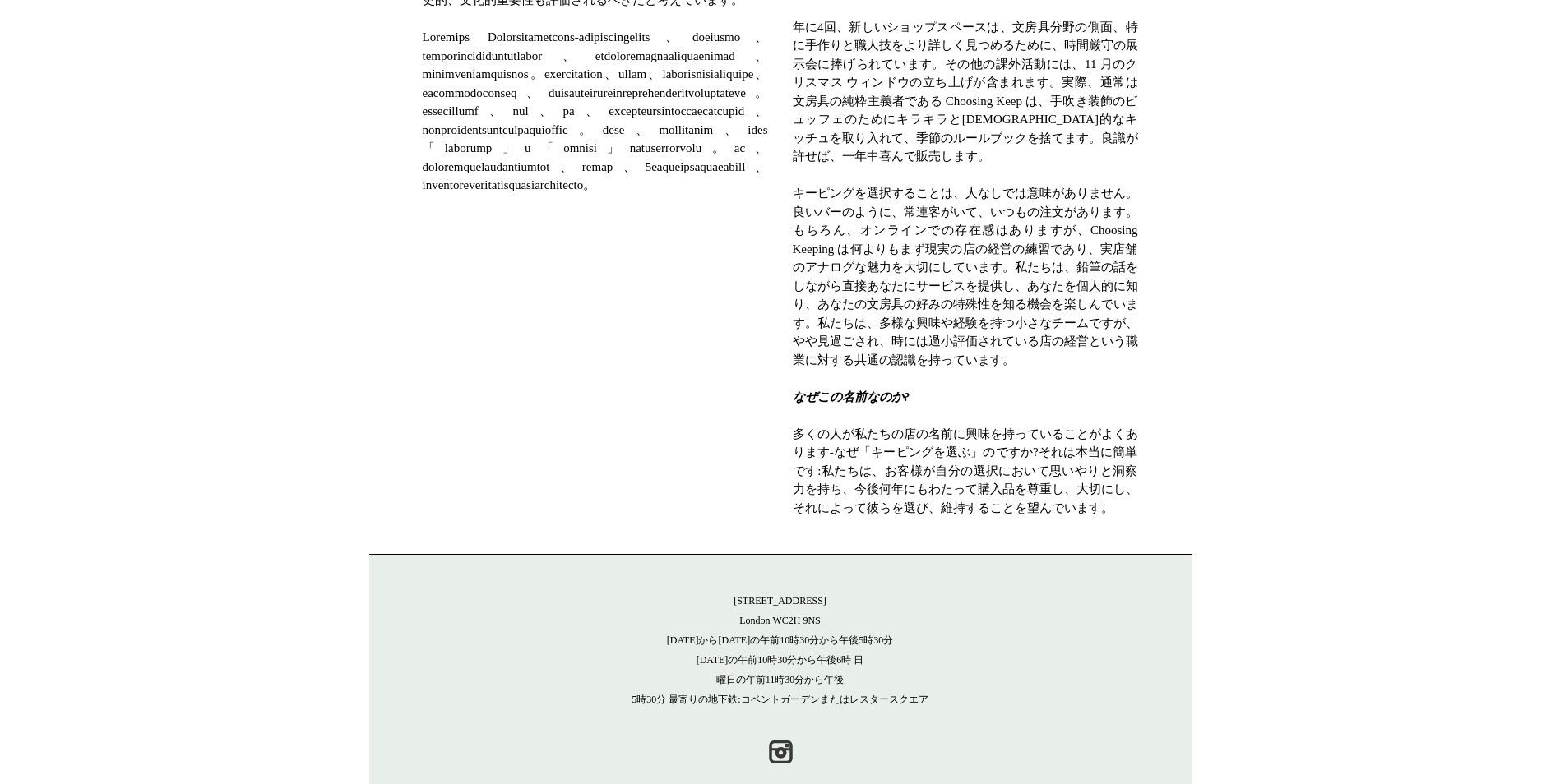
scroll to position [885, 0]
